Goal: Navigation & Orientation: Find specific page/section

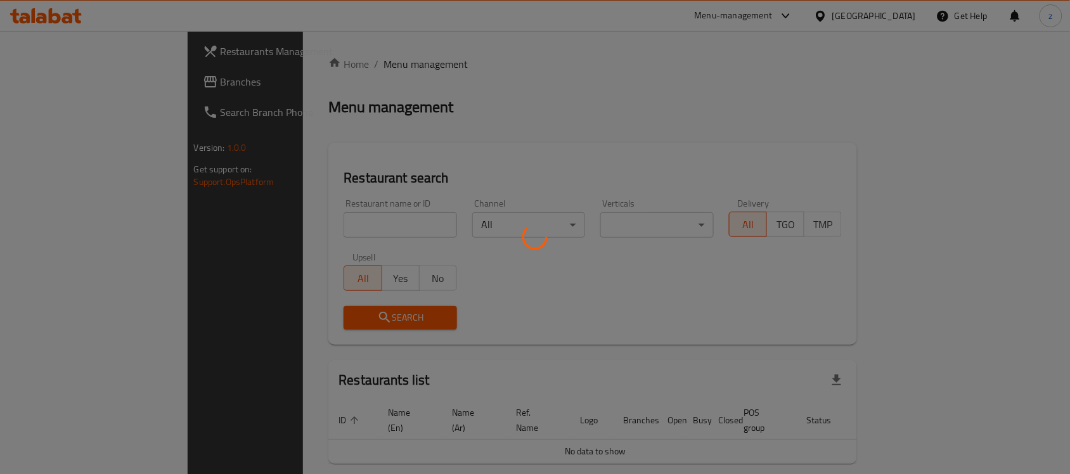
click at [292, 141] on div at bounding box center [535, 237] width 1070 height 474
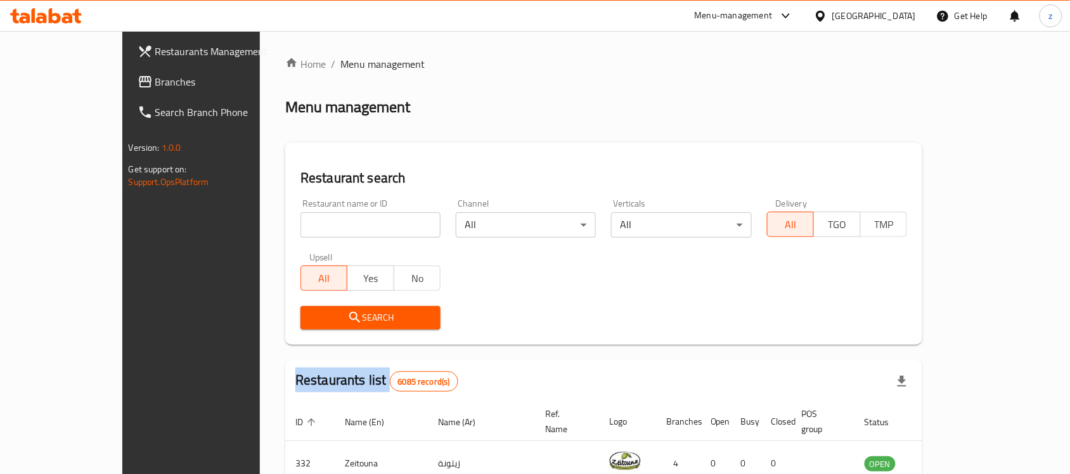
click at [292, 141] on div "Home / Menu management Menu management Restaurant search Restaurant name or ID …" at bounding box center [603, 441] width 637 height 770
click at [155, 77] on span "Branches" at bounding box center [223, 81] width 136 height 15
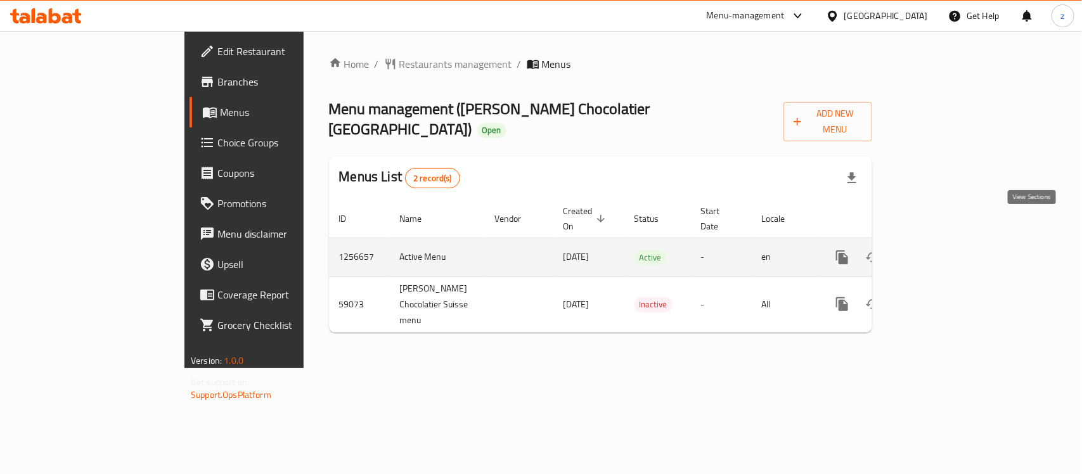
click at [941, 250] on icon "enhanced table" at bounding box center [933, 257] width 15 height 15
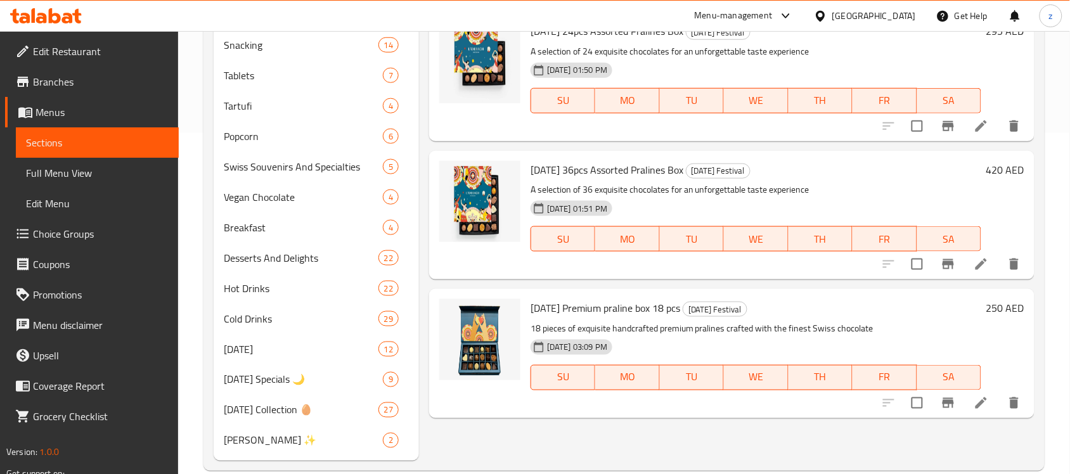
scroll to position [362, 0]
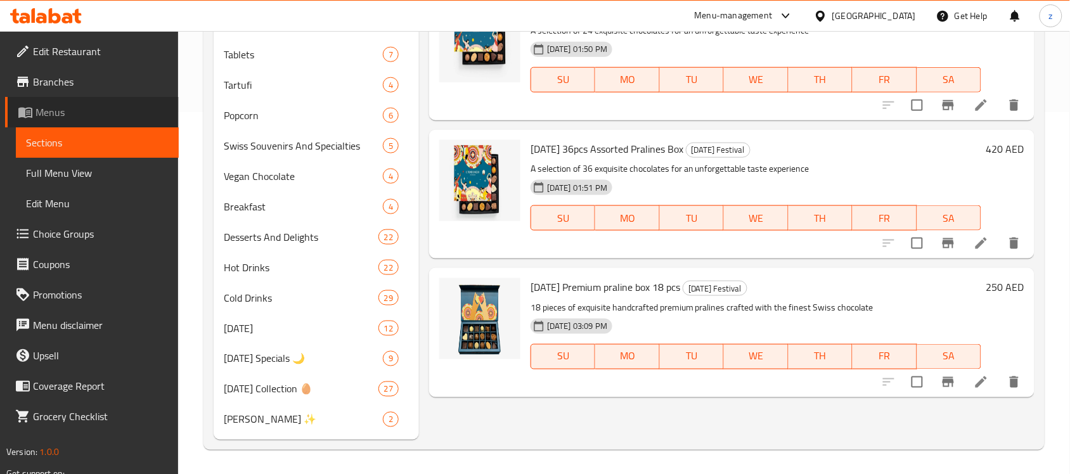
click at [105, 112] on span "Menus" at bounding box center [102, 112] width 133 height 15
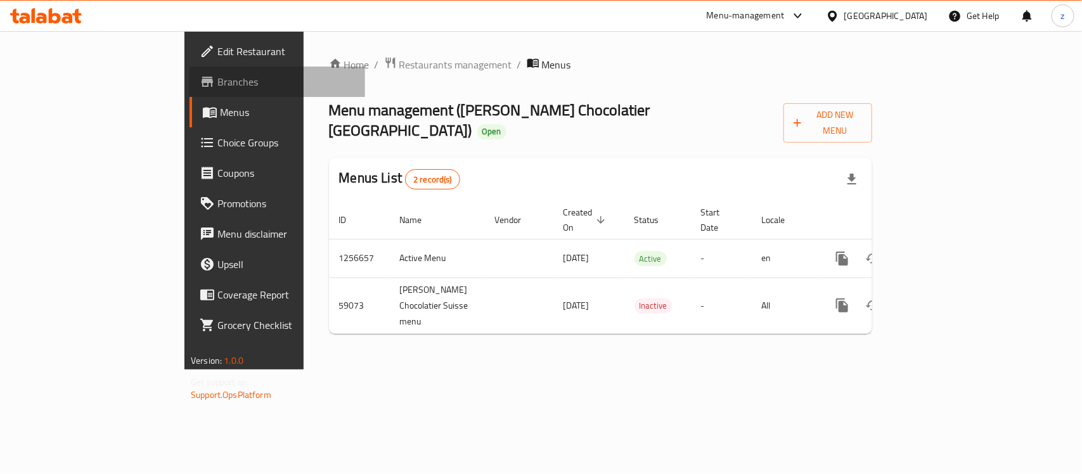
click at [190, 89] on link "Branches" at bounding box center [278, 82] width 176 height 30
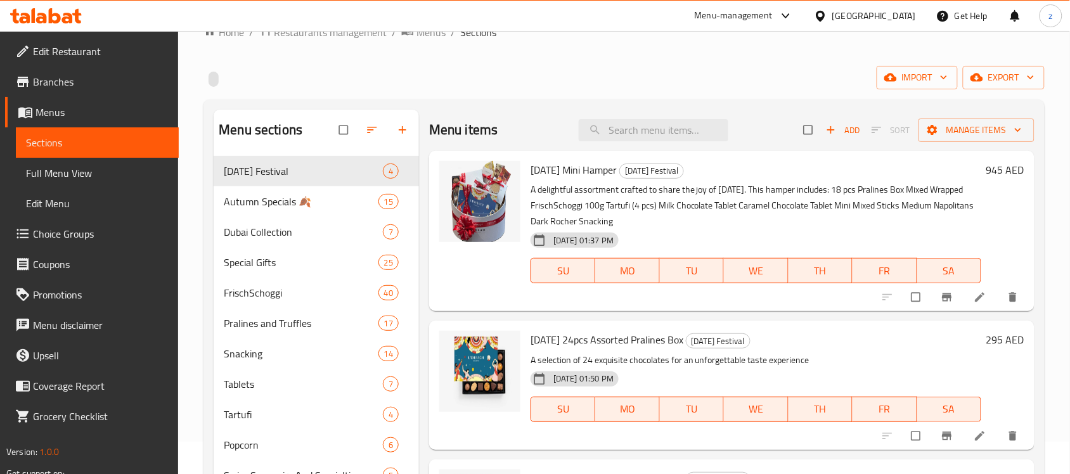
scroll to position [158, 0]
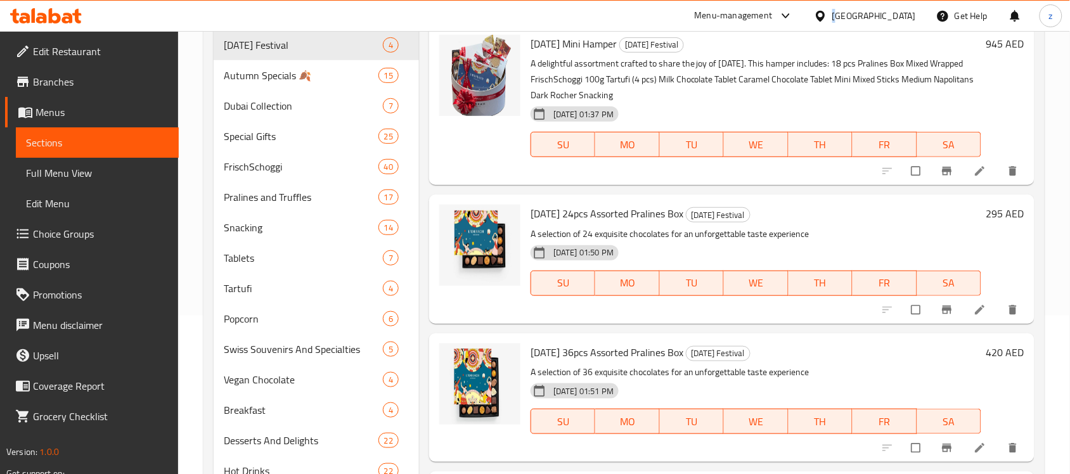
click at [837, 8] on div "[GEOGRAPHIC_DATA]" at bounding box center [865, 16] width 122 height 30
click at [778, 18] on div at bounding box center [786, 15] width 16 height 5
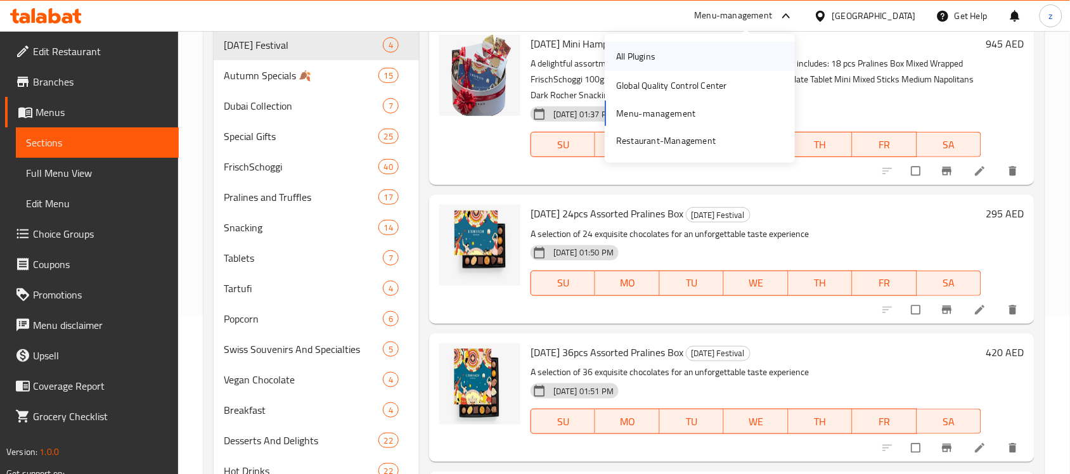
click at [737, 55] on div "All Plugins" at bounding box center [700, 56] width 190 height 29
